Goal: Transaction & Acquisition: Purchase product/service

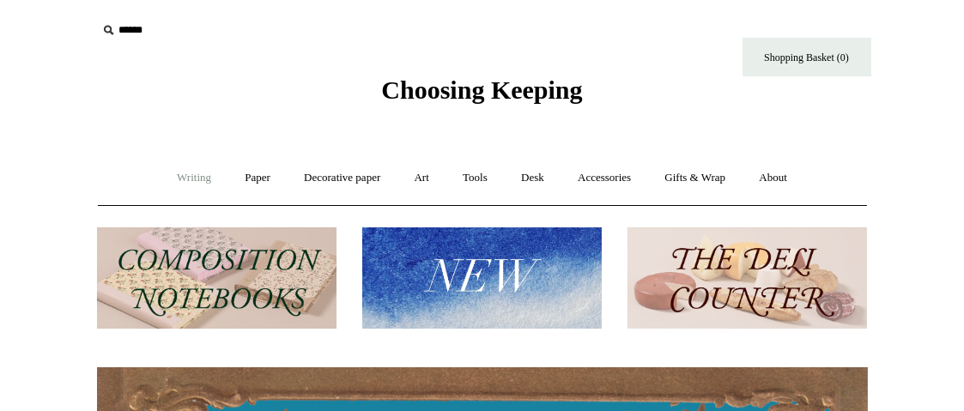
click at [185, 191] on link "Writing +" at bounding box center [193, 177] width 65 height 45
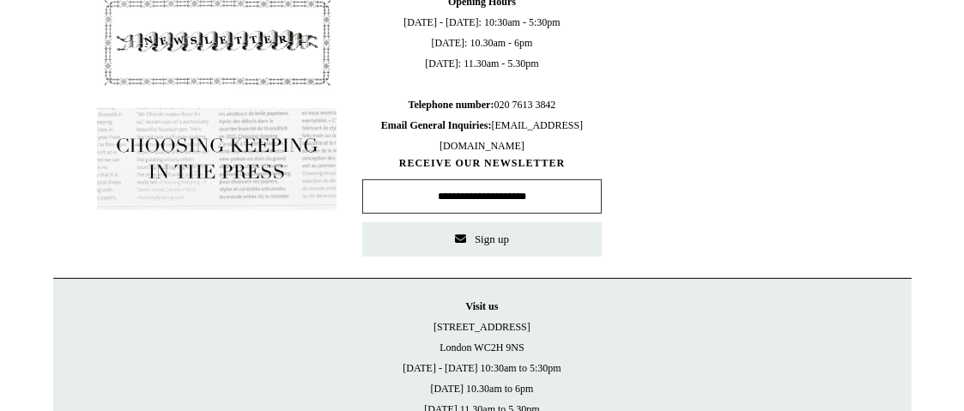
scroll to position [1030, 0]
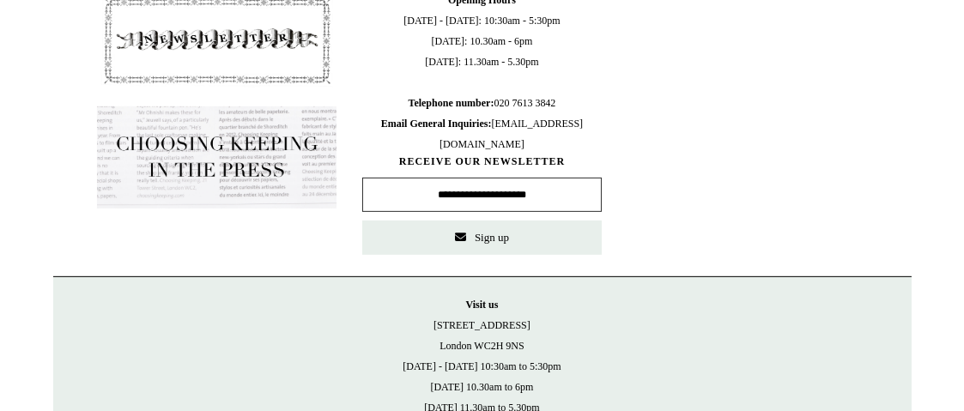
click at [511, 187] on input "text" at bounding box center [481, 195] width 239 height 34
click at [400, 240] on button "Sign up" at bounding box center [481, 238] width 239 height 34
click at [349, 330] on p "Visit us 21 Tower Street London WC2H 9NS Monday - Friday 10:30am to 5:30pm Satu…" at bounding box center [482, 366] width 824 height 144
click at [514, 186] on input "text" at bounding box center [481, 195] width 239 height 34
type input "**********"
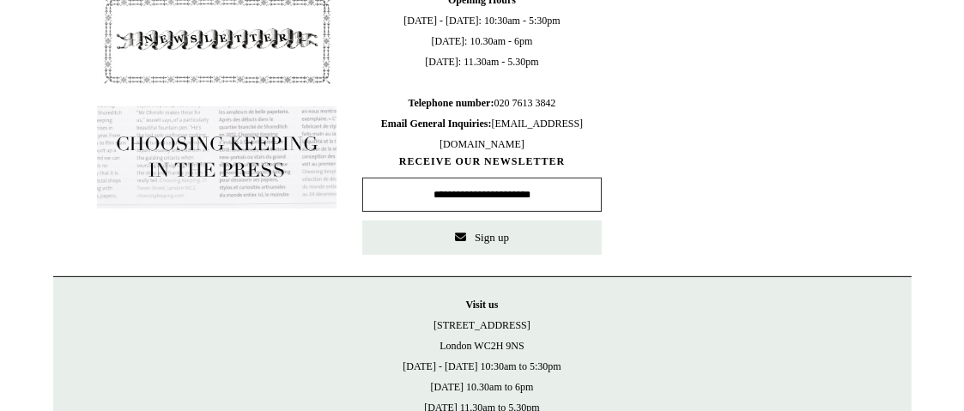
click at [537, 239] on button "Sign up" at bounding box center [481, 238] width 239 height 34
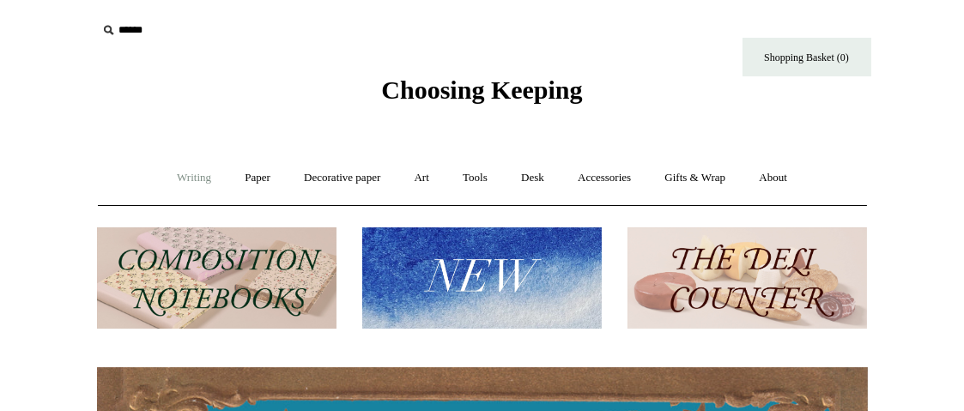
click at [199, 177] on link "Writing +" at bounding box center [193, 177] width 65 height 45
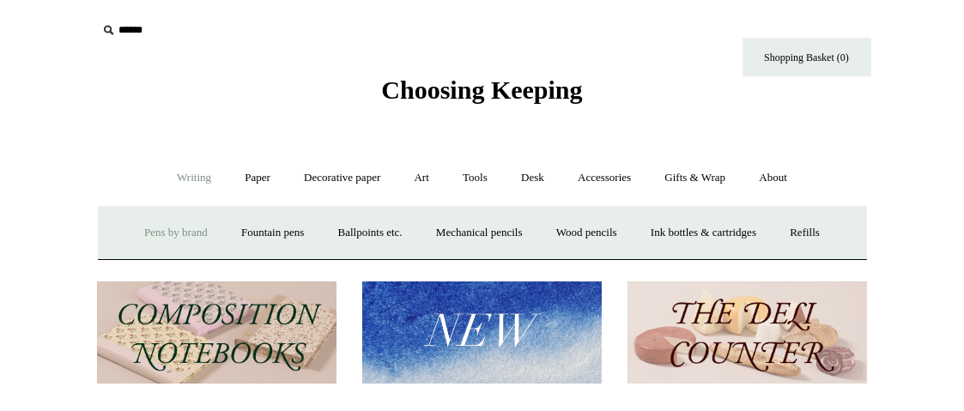
click at [191, 228] on link "Pens by brand +" at bounding box center [176, 232] width 94 height 45
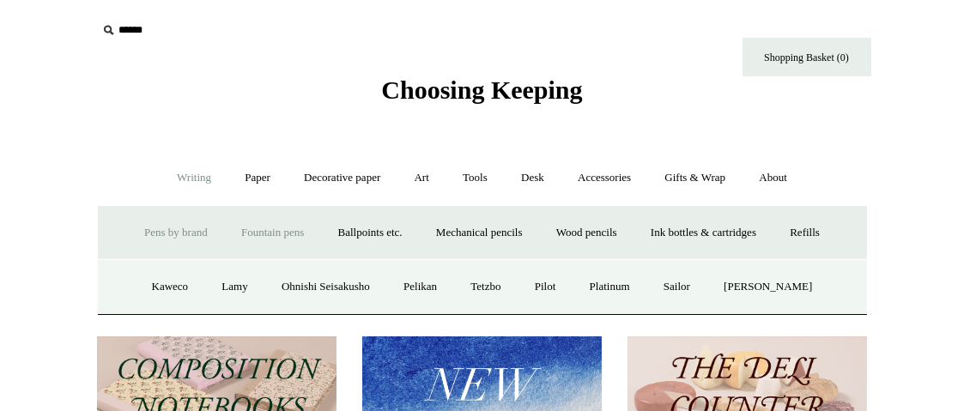
click at [270, 231] on link "Fountain pens +" at bounding box center [273, 232] width 94 height 45
click at [167, 277] on link "All" at bounding box center [178, 286] width 45 height 45
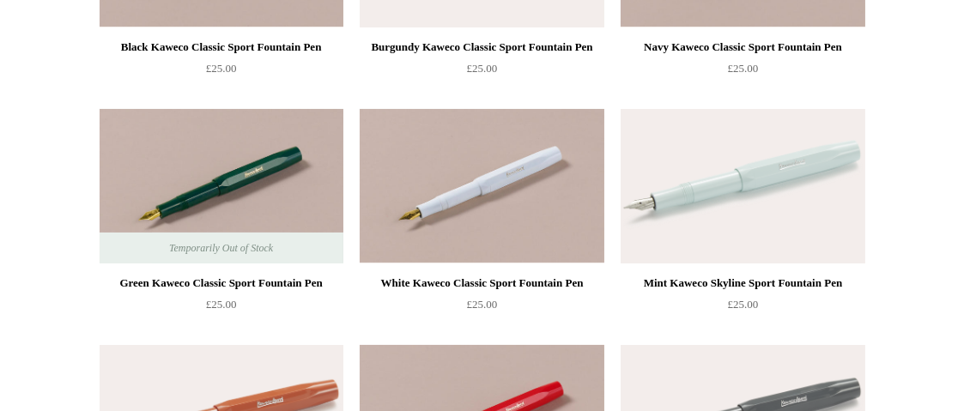
scroll to position [353, 0]
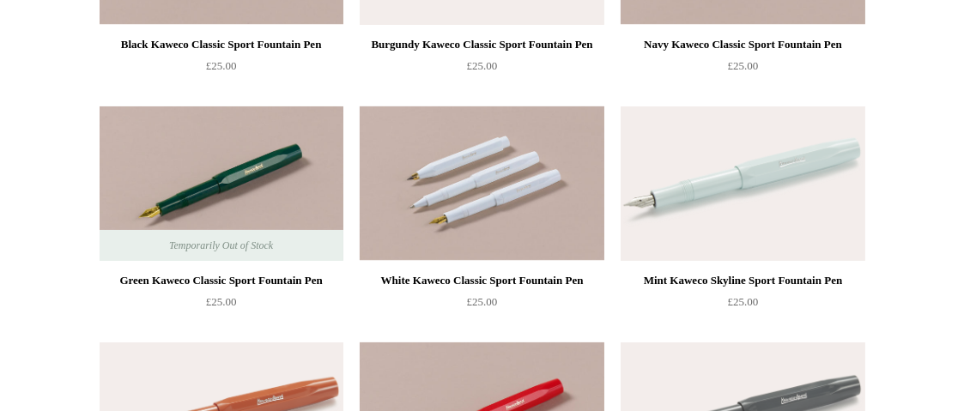
click at [441, 195] on img at bounding box center [482, 183] width 244 height 154
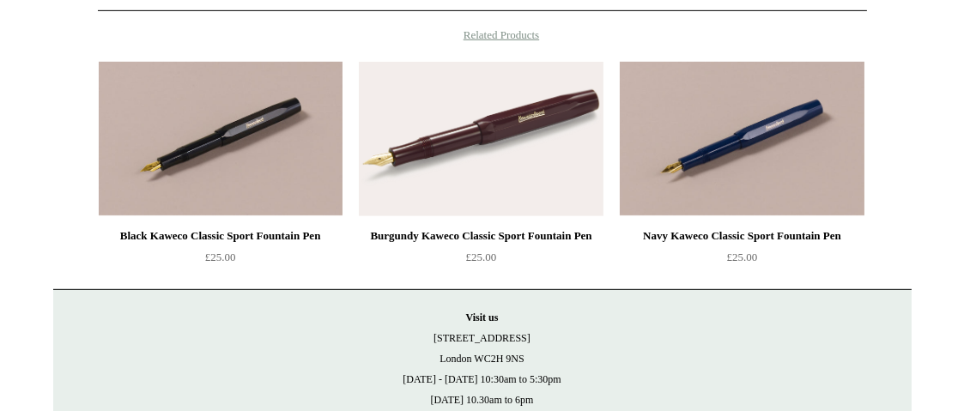
scroll to position [1198, 0]
